Goal: Transaction & Acquisition: Purchase product/service

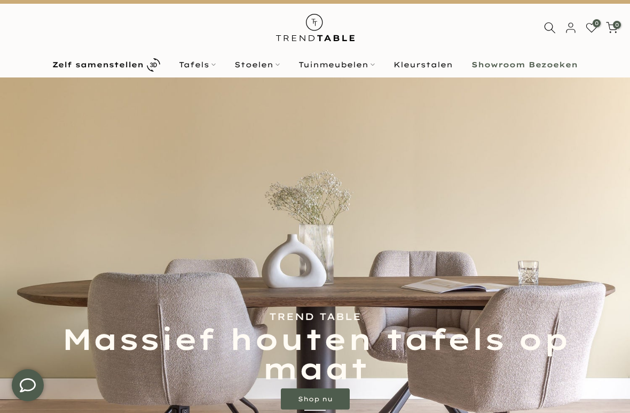
click at [208, 69] on html "Tafels" at bounding box center [198, 64] width 56 height 13
click at [202, 69] on html "Tafels" at bounding box center [198, 64] width 56 height 13
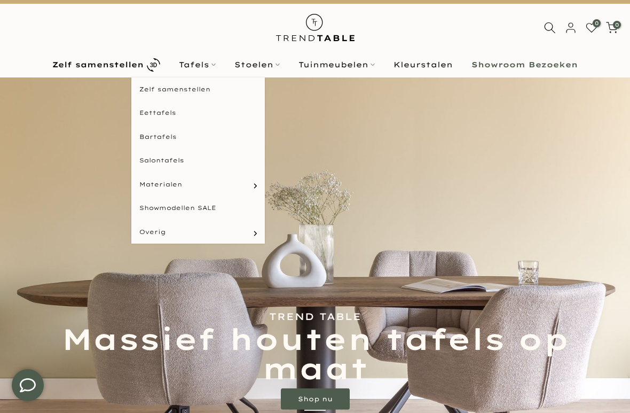
click at [167, 117] on html "Eettafels" at bounding box center [198, 113] width 134 height 24
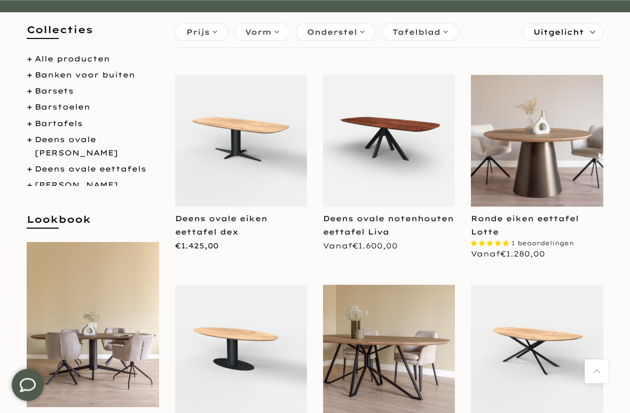
scroll to position [178, 0]
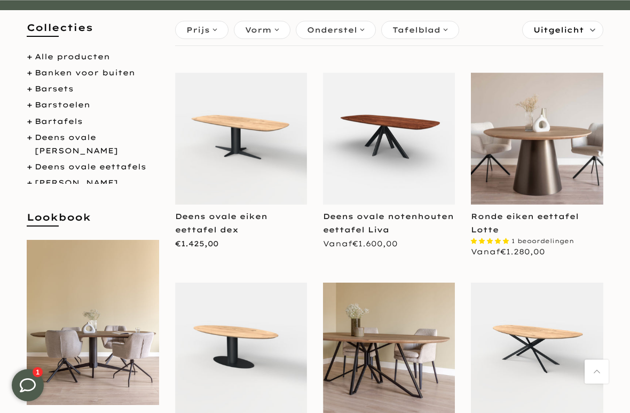
click at [254, 151] on img at bounding box center [241, 139] width 132 height 132
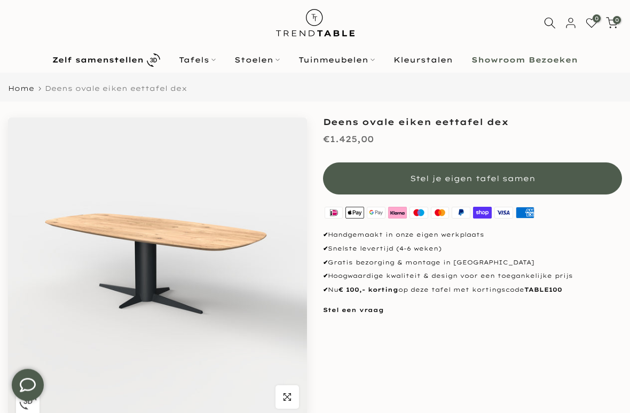
scroll to position [35, 0]
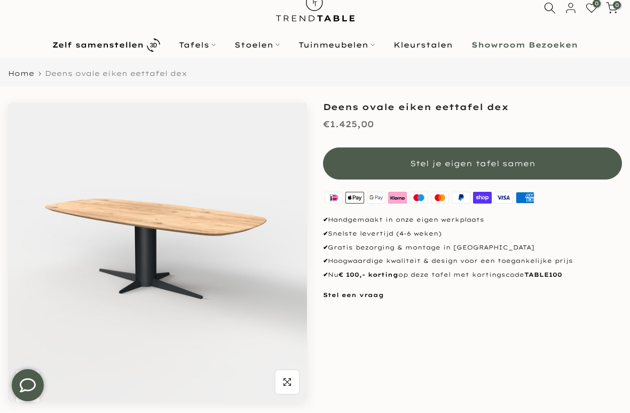
click at [482, 169] on button "Stel je eigen tafel samen" at bounding box center [472, 163] width 299 height 32
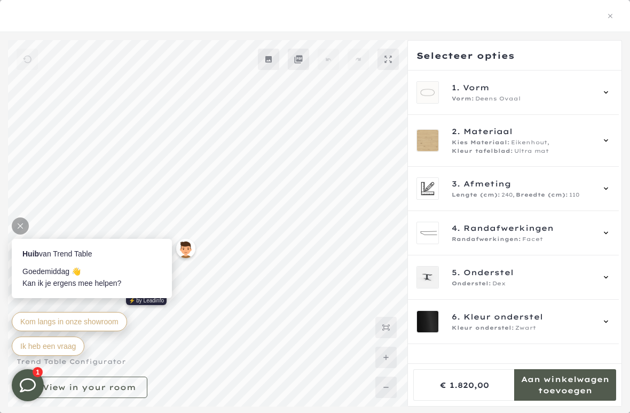
click at [610, 192] on icon at bounding box center [606, 188] width 9 height 9
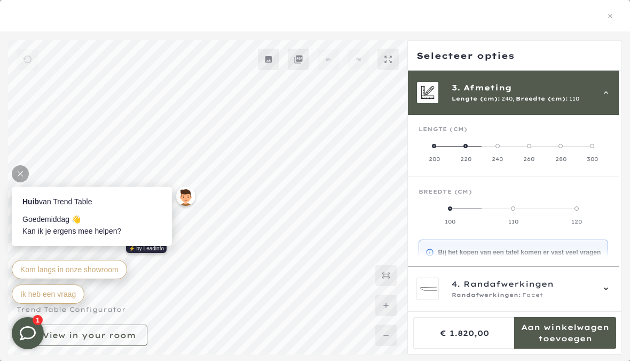
scroll to position [61, 0]
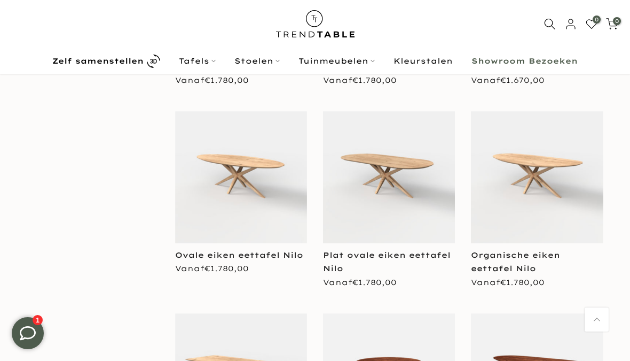
scroll to position [1361, 0]
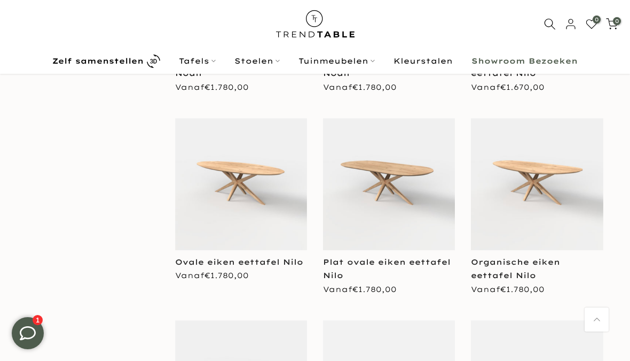
click at [398, 184] on img at bounding box center [389, 184] width 132 height 132
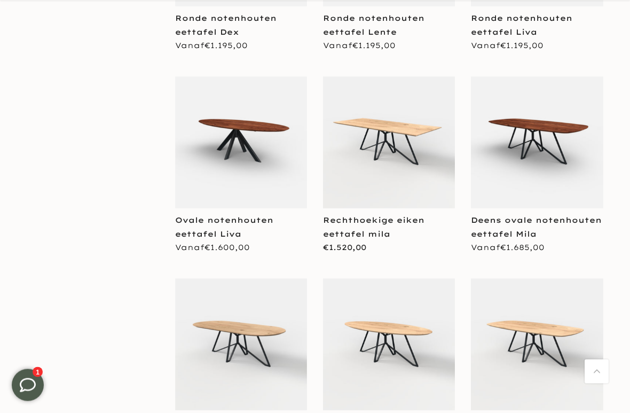
scroll to position [3273, 0]
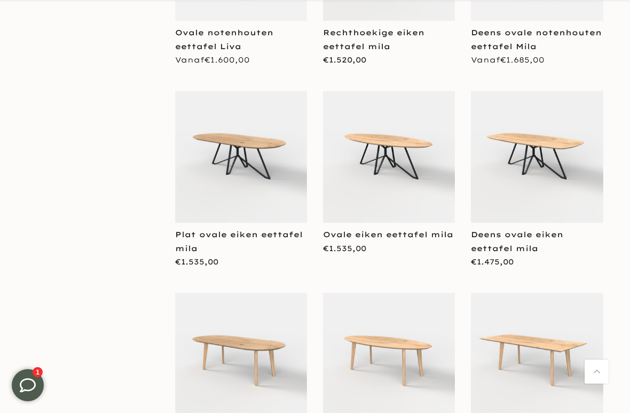
scroll to position [3468, 0]
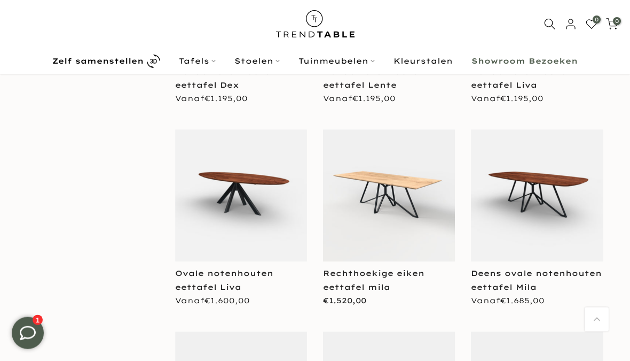
scroll to position [3210, 0]
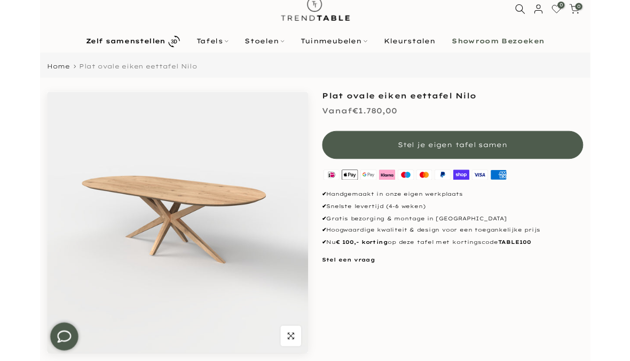
scroll to position [35, 0]
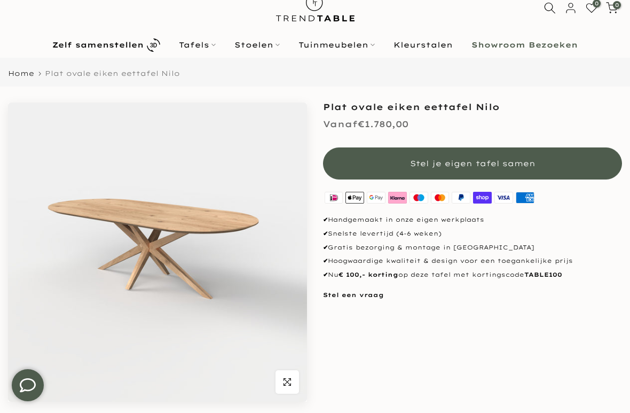
click at [527, 173] on button "Stel je eigen tafel samen" at bounding box center [472, 163] width 299 height 32
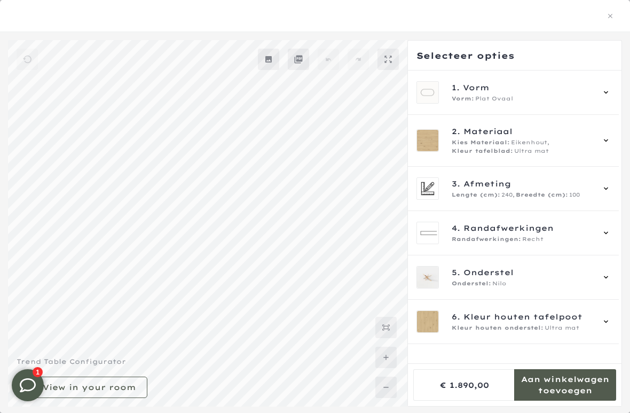
click at [57, 360] on div at bounding box center [315, 227] width 630 height 390
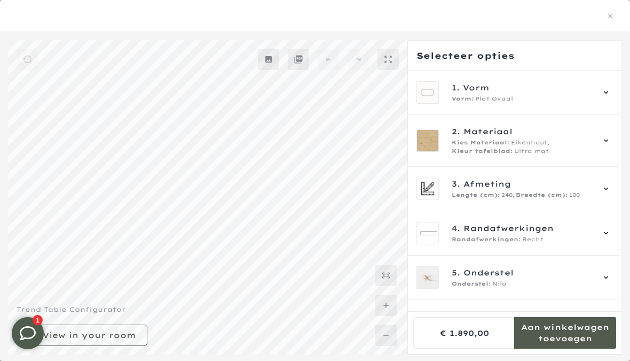
scroll to position [61, 0]
